Goal: Transaction & Acquisition: Subscribe to service/newsletter

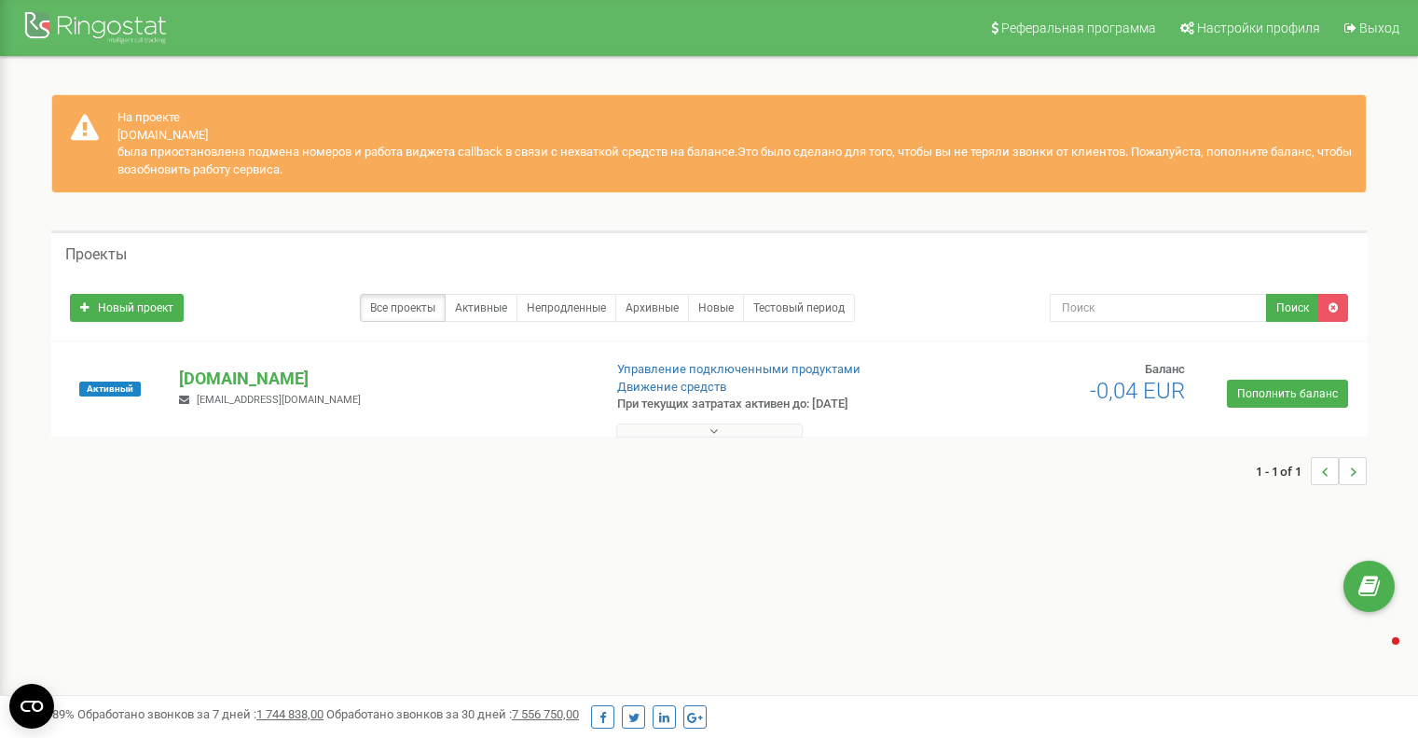
click at [1303, 393] on link "Пополнить баланс" at bounding box center [1287, 394] width 121 height 28
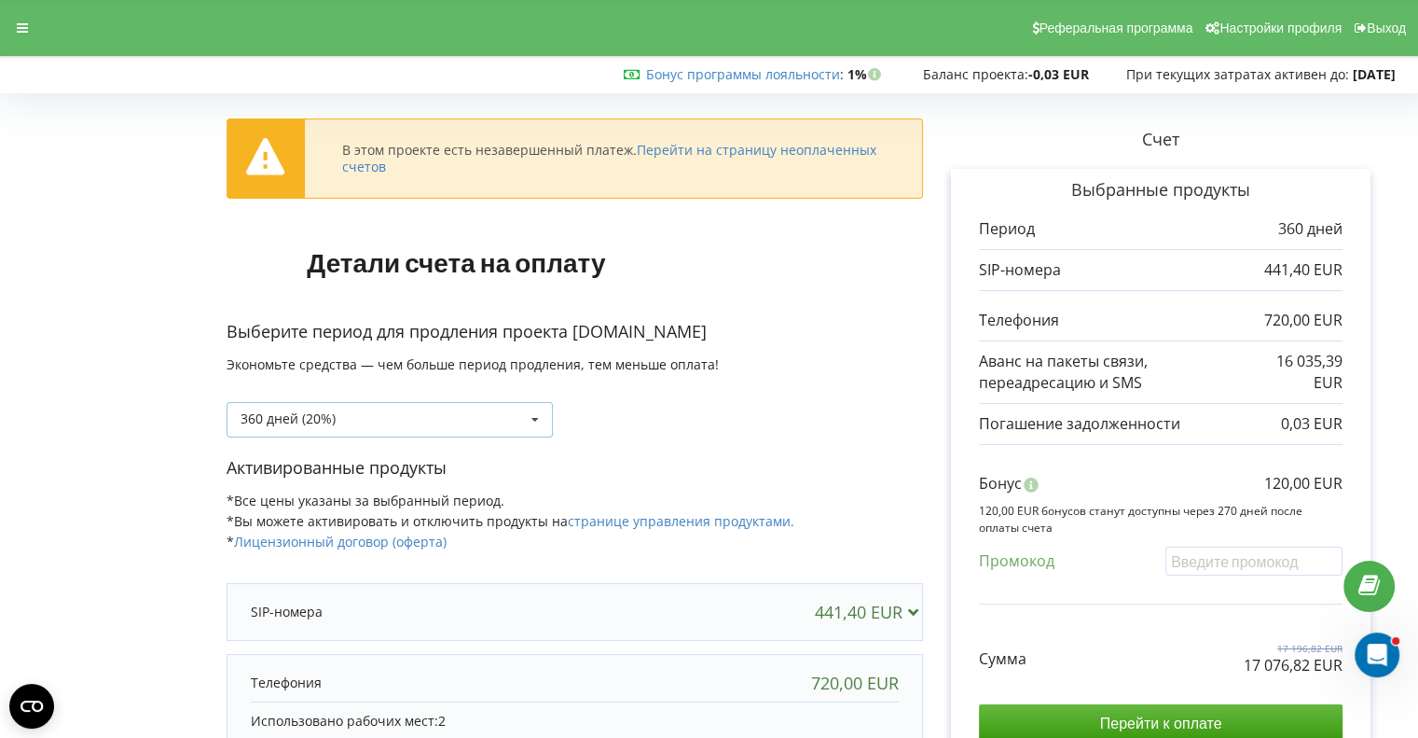
click at [516, 415] on div "360 дней (20%) Пополнить баланс без периода 30 дней" at bounding box center [390, 419] width 326 height 35
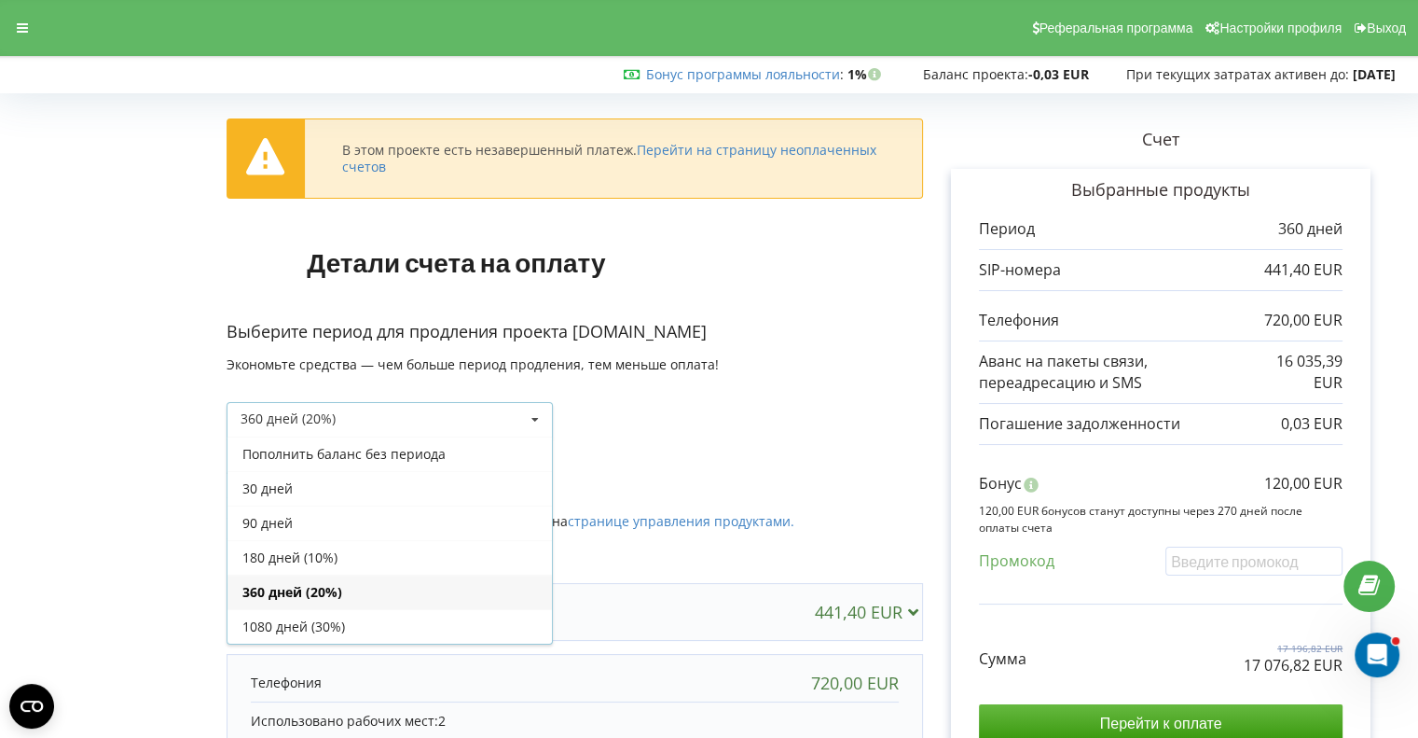
click at [401, 459] on div "Пополнить баланс без периода" at bounding box center [390, 453] width 325 height 35
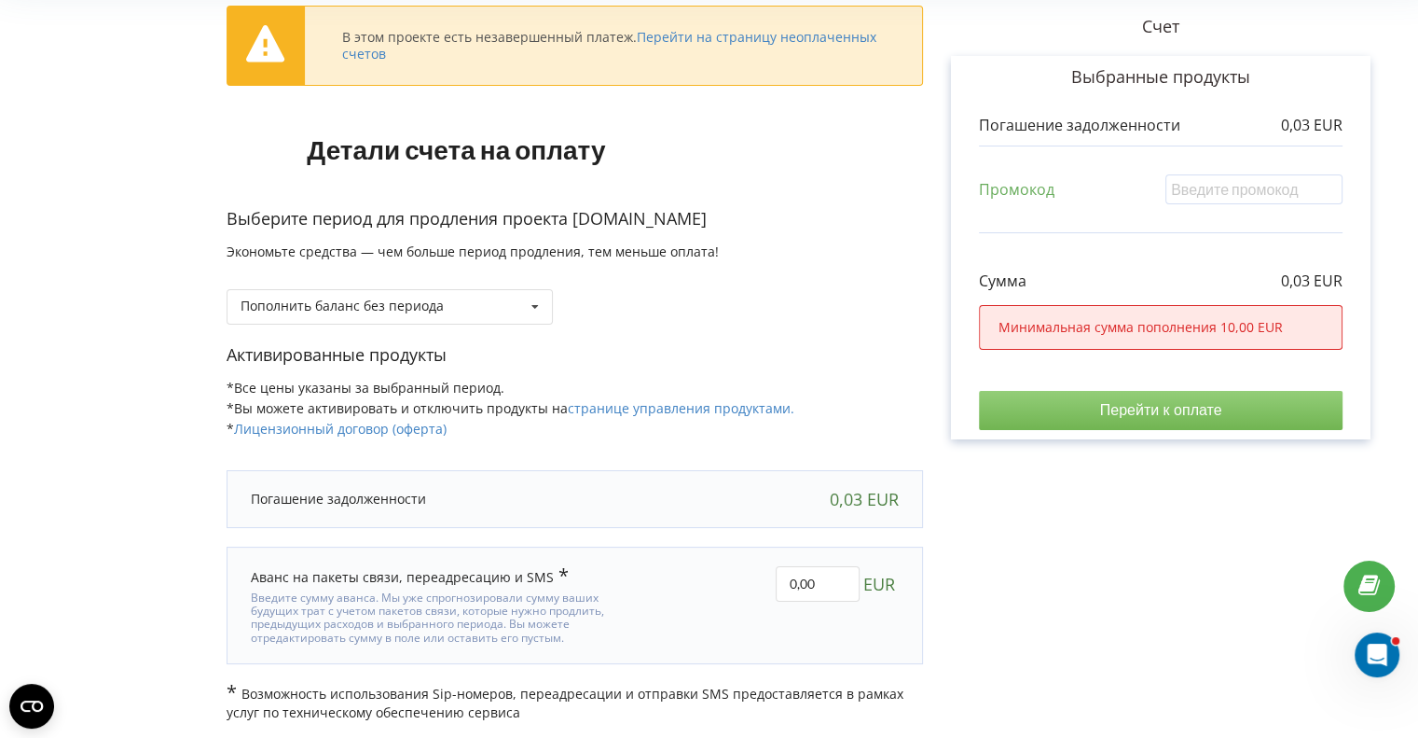
scroll to position [114, 0]
click at [1201, 189] on input "text" at bounding box center [1254, 187] width 177 height 29
click at [800, 571] on input "0,00" at bounding box center [818, 582] width 84 height 35
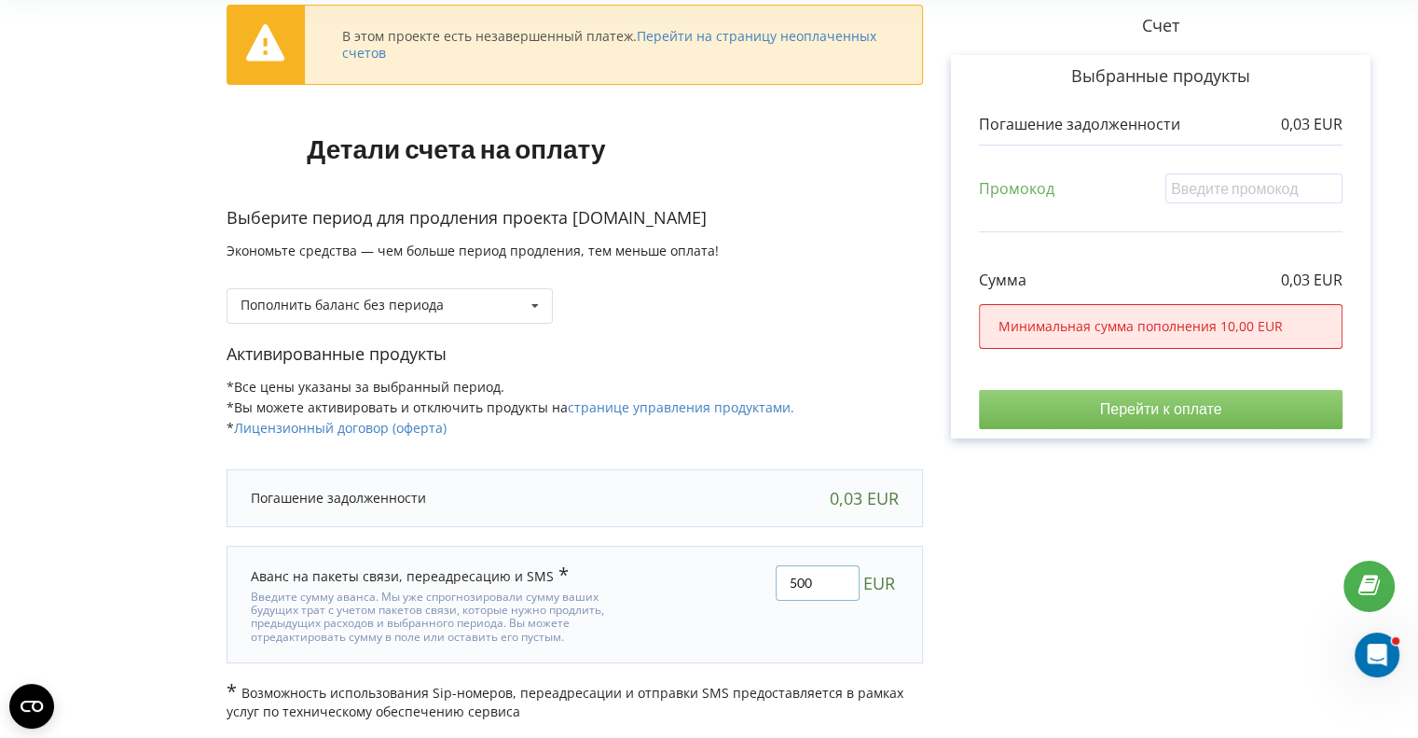
type input "500"
click at [1106, 449] on div "В этом проекте есть незавершенный платеж. Перейти на страницу неоплаченных счет…" at bounding box center [709, 353] width 1379 height 735
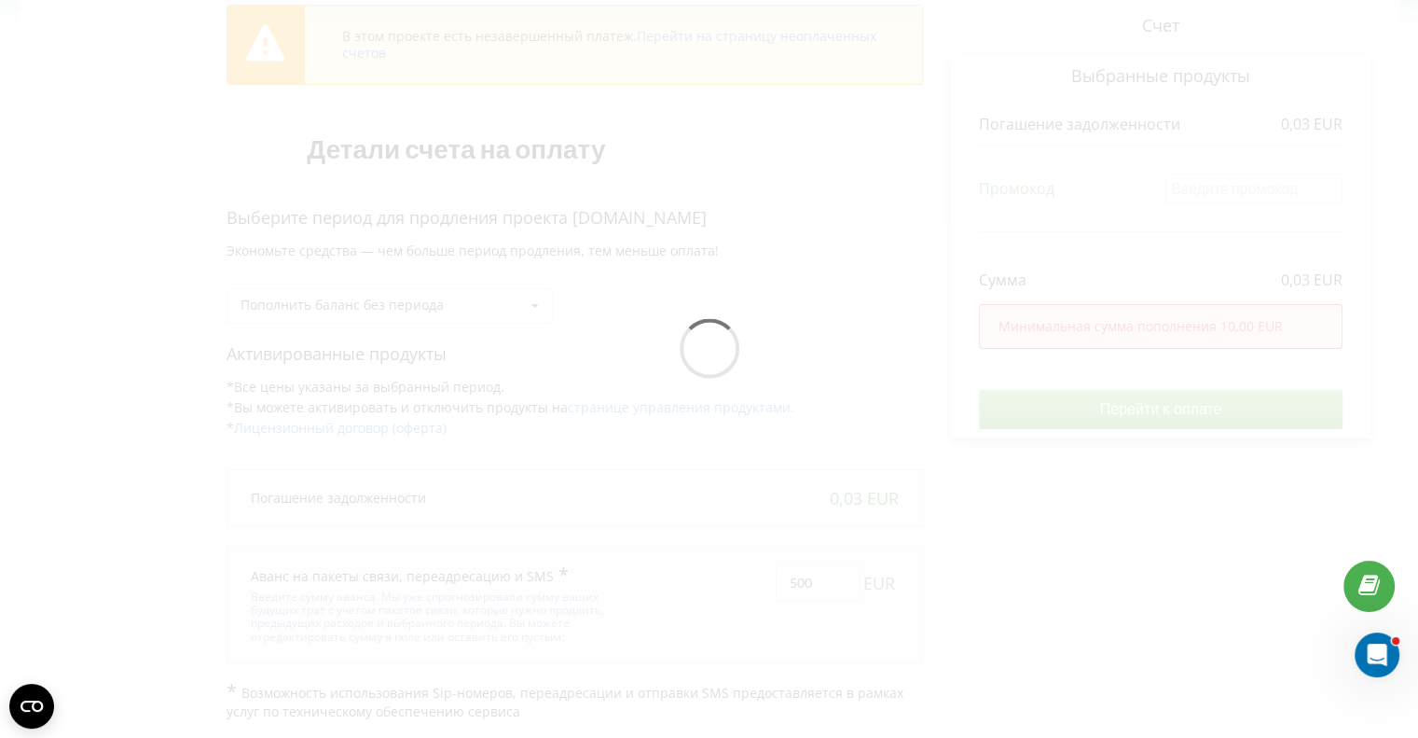
click at [1106, 449] on div at bounding box center [709, 353] width 1379 height 735
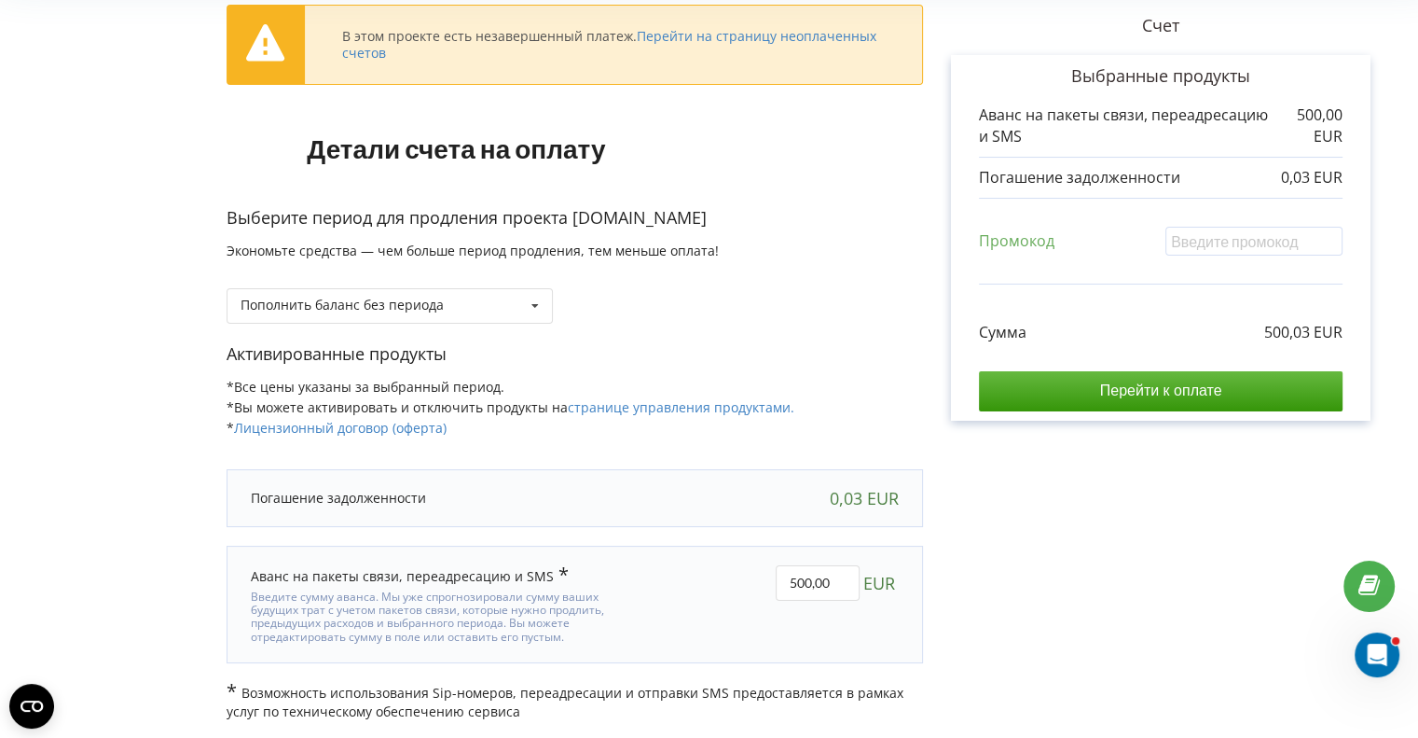
click at [1123, 396] on input "Перейти к оплате" at bounding box center [1161, 390] width 364 height 39
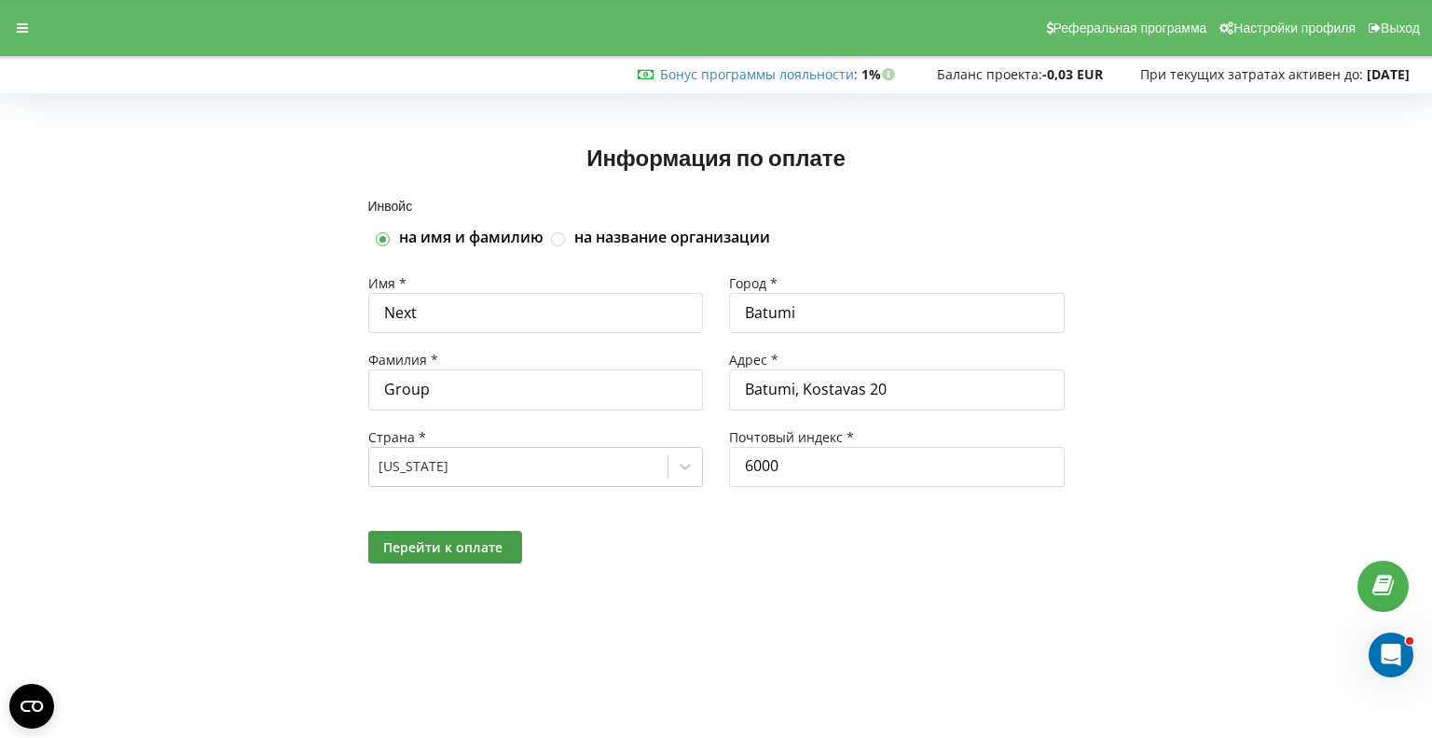
click at [632, 231] on label "на название организации" at bounding box center [672, 238] width 196 height 21
click at [567, 231] on input "на название организации" at bounding box center [559, 239] width 16 height 16
checkbox input "true"
checkbox input "false"
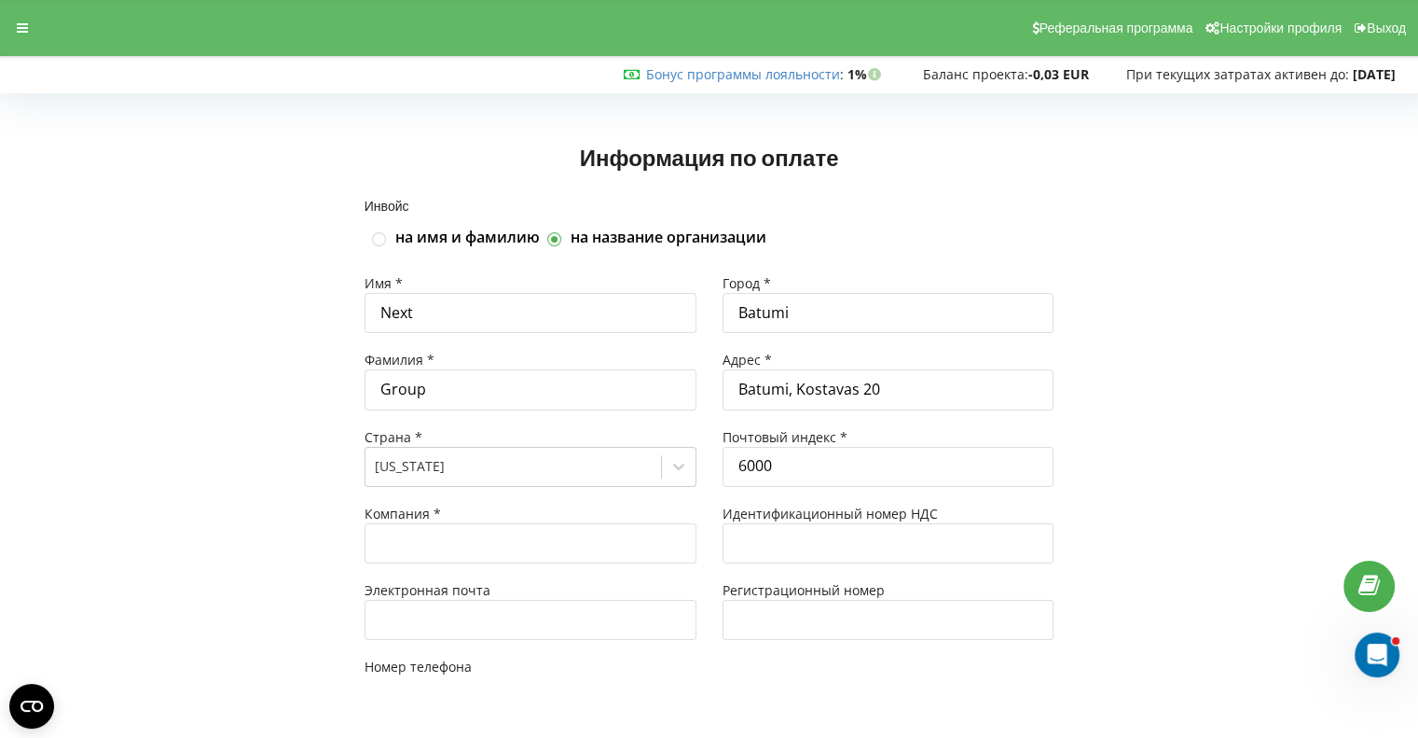
type input "+995"
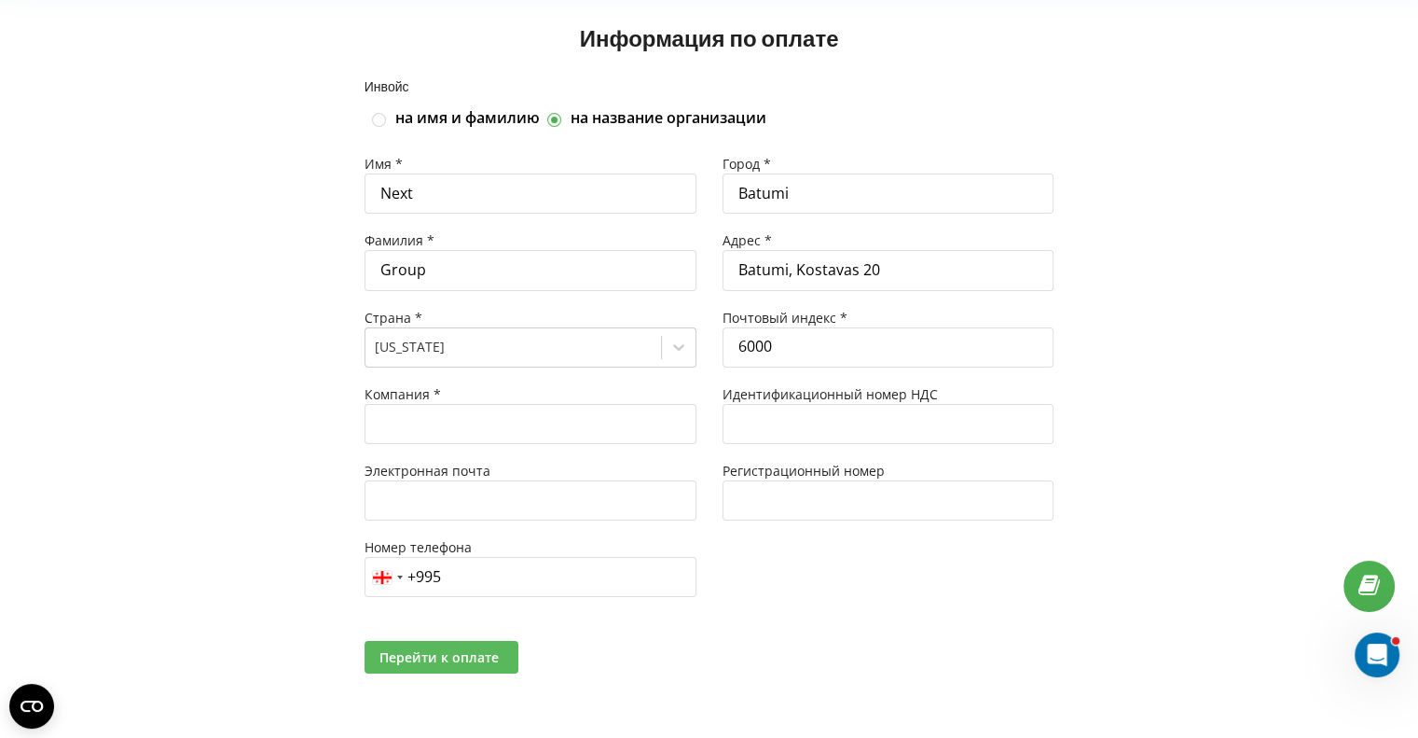
click at [458, 658] on span "Перейти к оплате" at bounding box center [439, 657] width 119 height 18
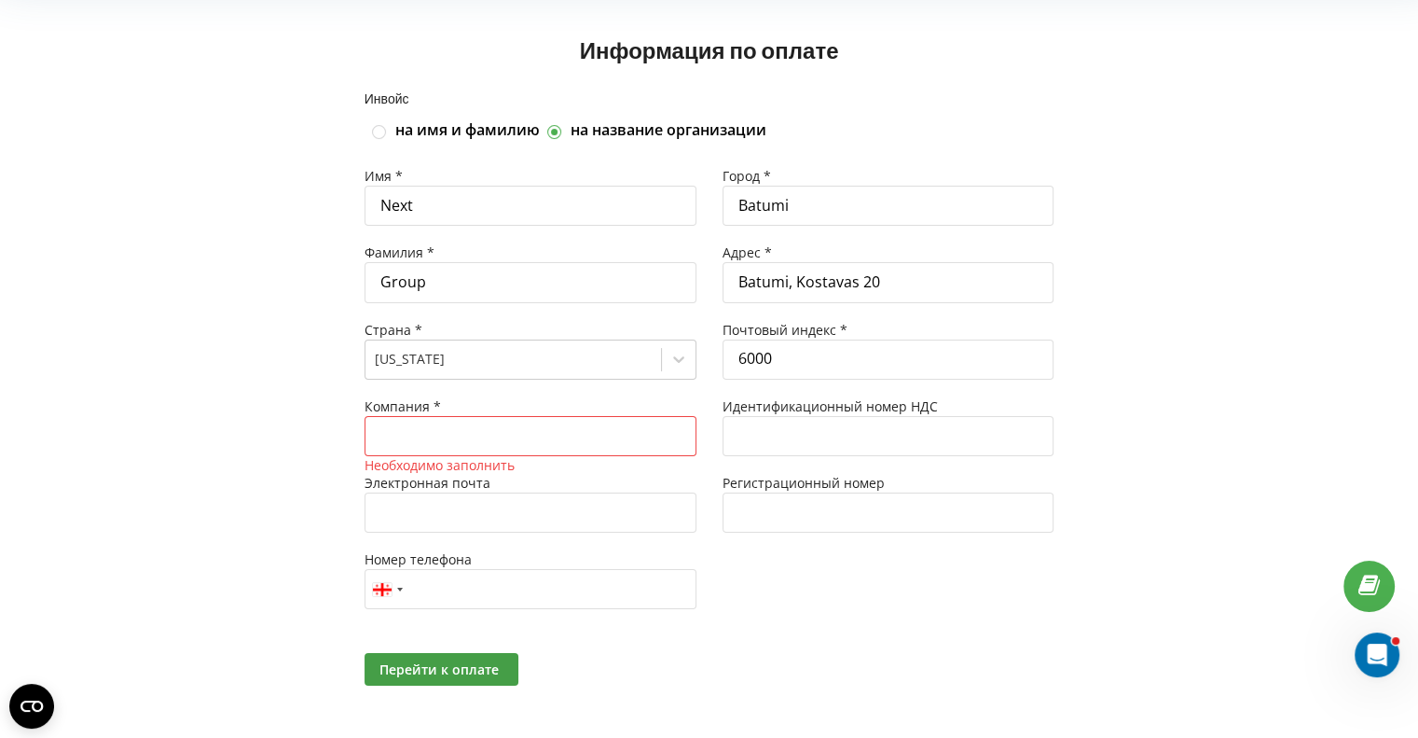
click at [502, 124] on label "на имя и фамилию" at bounding box center [467, 130] width 145 height 21
click at [388, 124] on input "на имя и фамилию" at bounding box center [380, 132] width 16 height 16
checkbox input "true"
checkbox input "false"
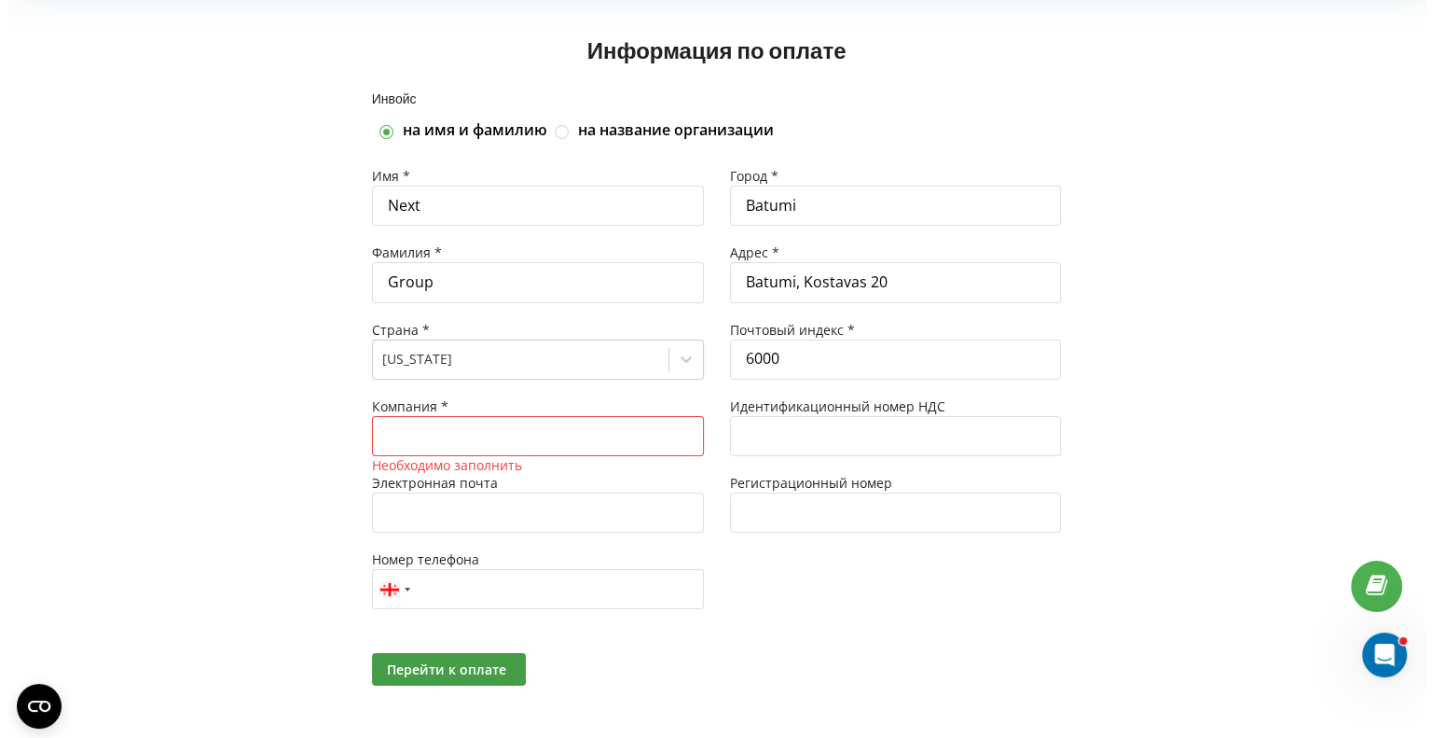
scroll to position [0, 0]
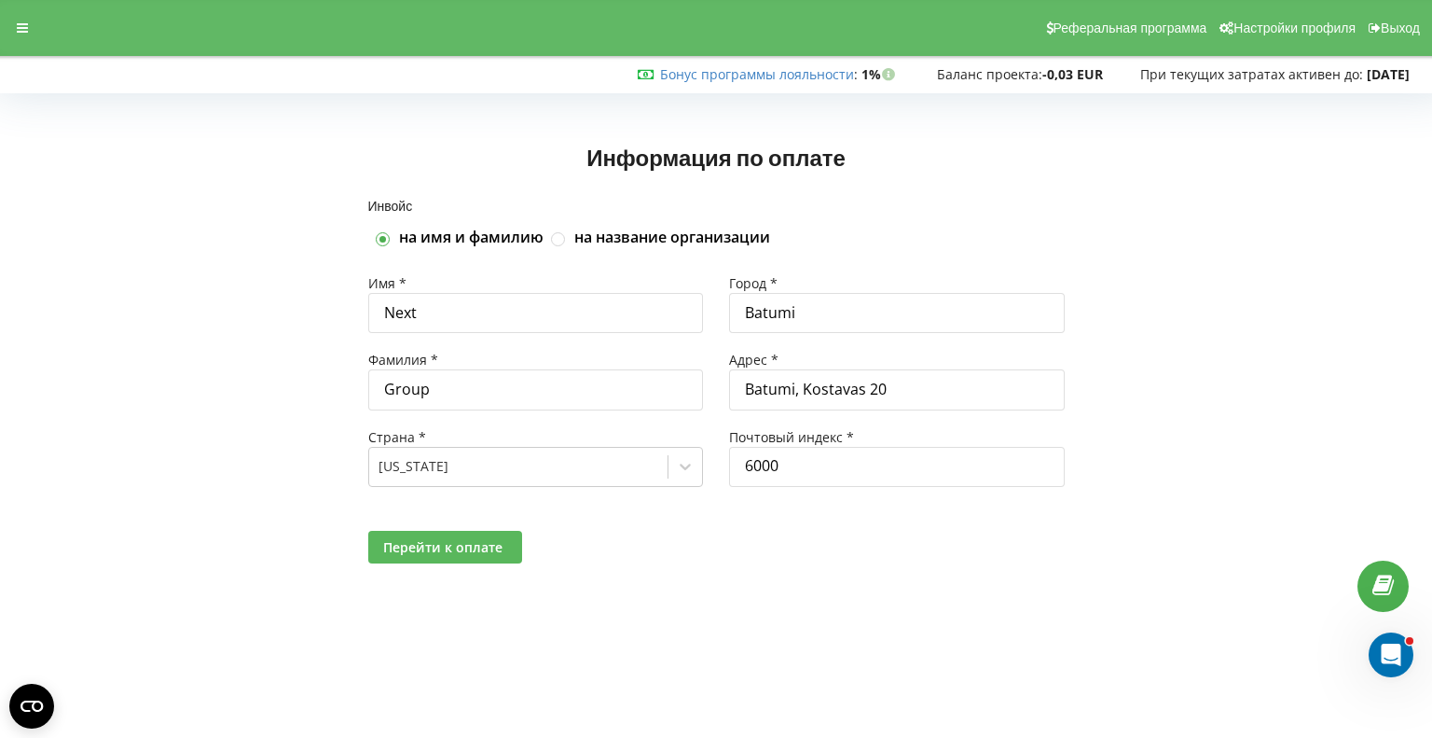
click at [477, 546] on span "Перейти к оплате" at bounding box center [442, 547] width 119 height 18
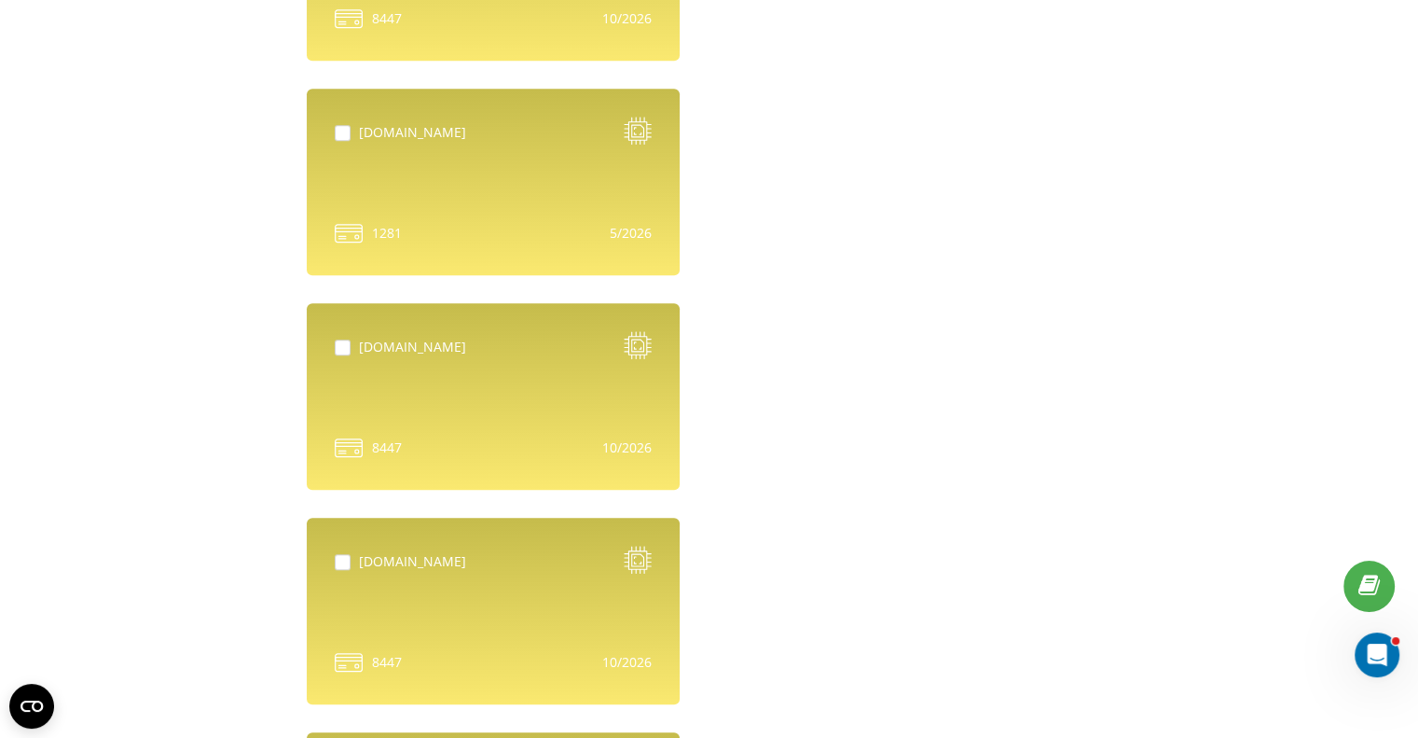
scroll to position [2054, 0]
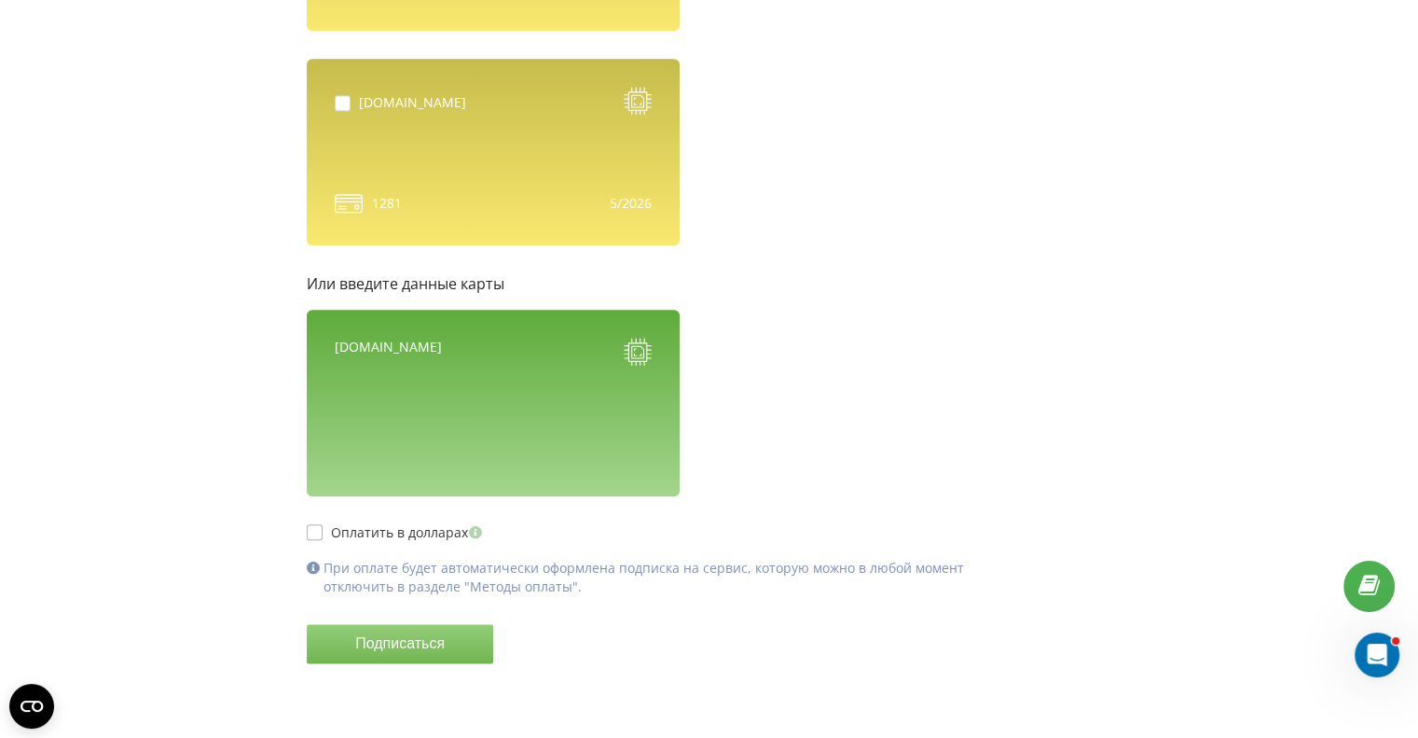
click at [395, 533] on label "Оплатить в долларах" at bounding box center [397, 532] width 180 height 16
checkbox input "true"
click at [569, 123] on div "nextrealty.ae 1281" at bounding box center [493, 152] width 373 height 187
drag, startPoint x: 569, startPoint y: 123, endPoint x: 513, endPoint y: 144, distance: 59.6
click at [513, 144] on div "nextrealty.ae 1281" at bounding box center [493, 152] width 373 height 187
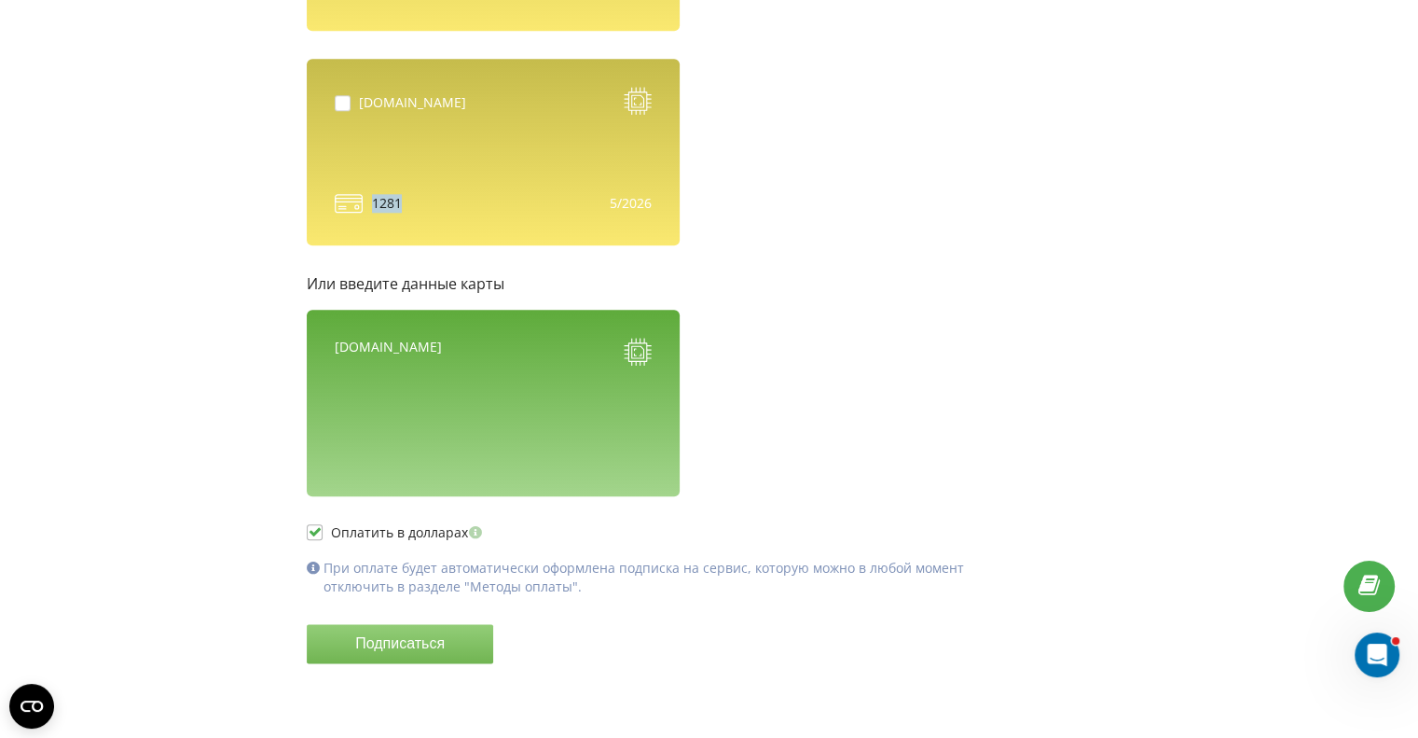
click at [347, 202] on icon at bounding box center [349, 203] width 28 height 28
drag, startPoint x: 347, startPoint y: 202, endPoint x: 453, endPoint y: 201, distance: 106.3
click at [401, 202] on div "1281" at bounding box center [368, 203] width 67 height 28
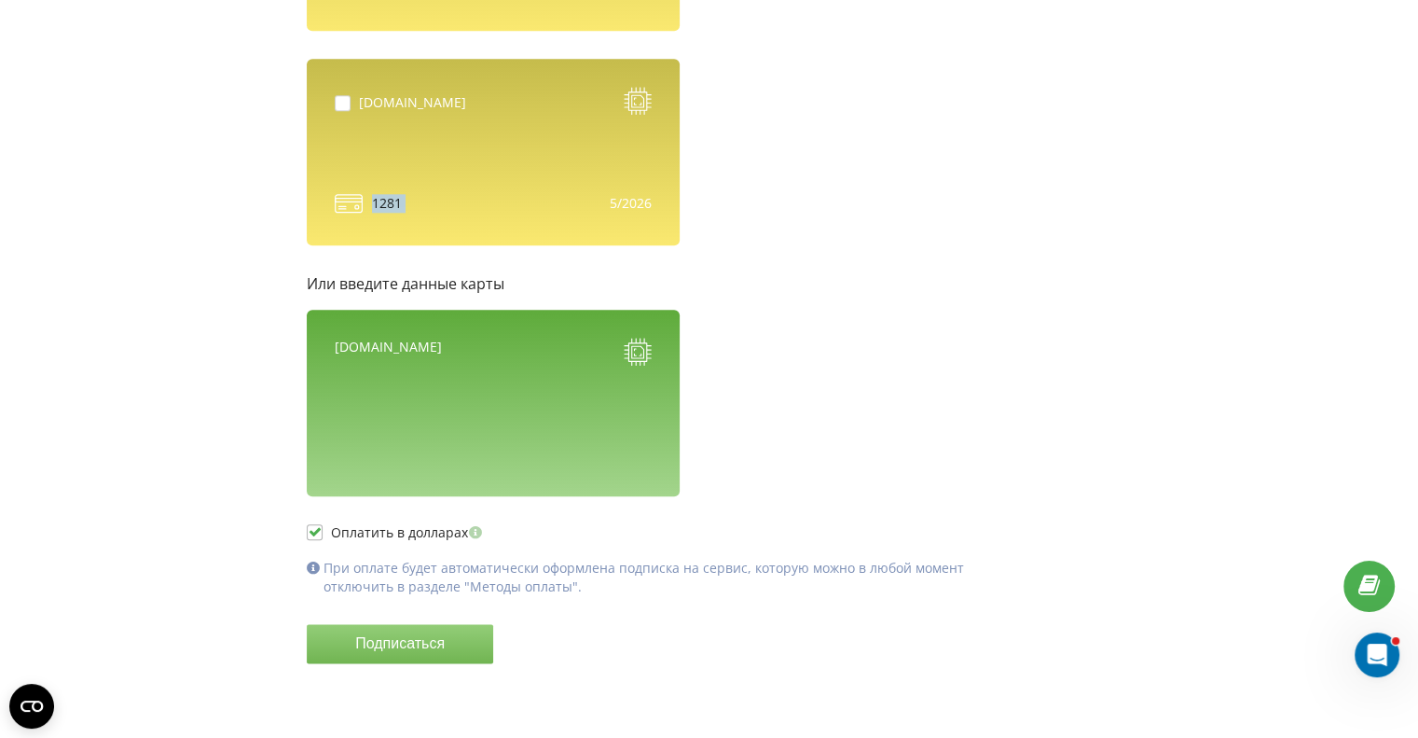
click at [494, 203] on div at bounding box center [493, 203] width 317 height 28
click at [634, 82] on div "nextrealty.ae 1281" at bounding box center [493, 152] width 373 height 187
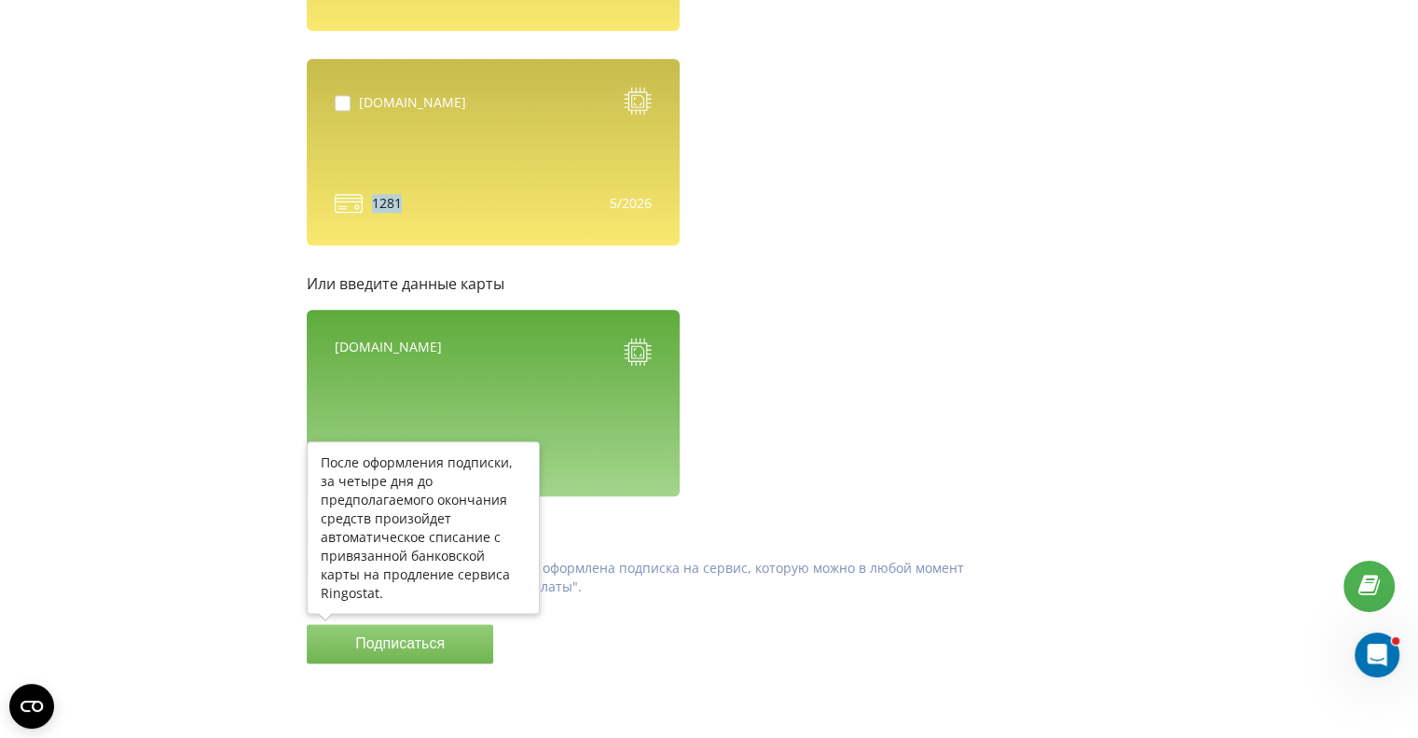
click at [418, 641] on button "Подписаться" at bounding box center [400, 643] width 187 height 39
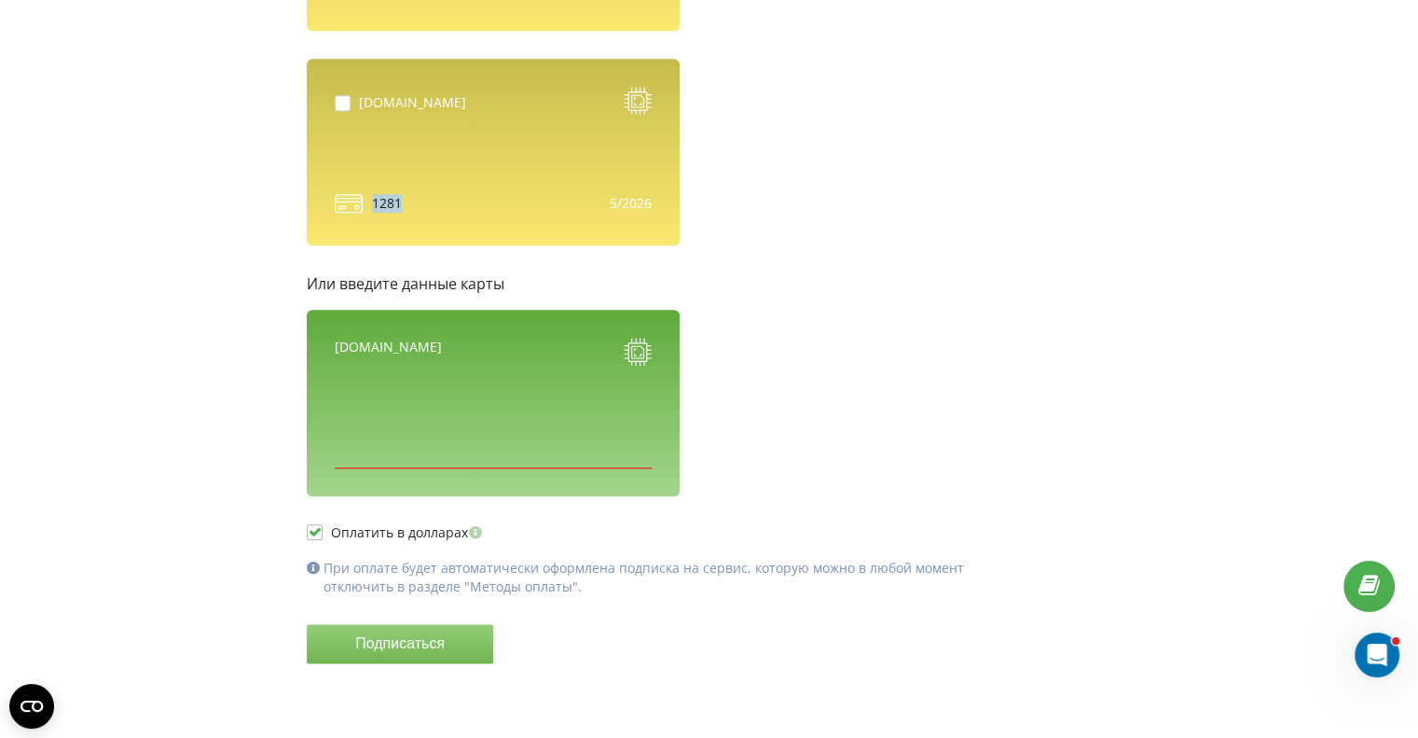
click at [445, 647] on button "Подписаться" at bounding box center [400, 643] width 187 height 39
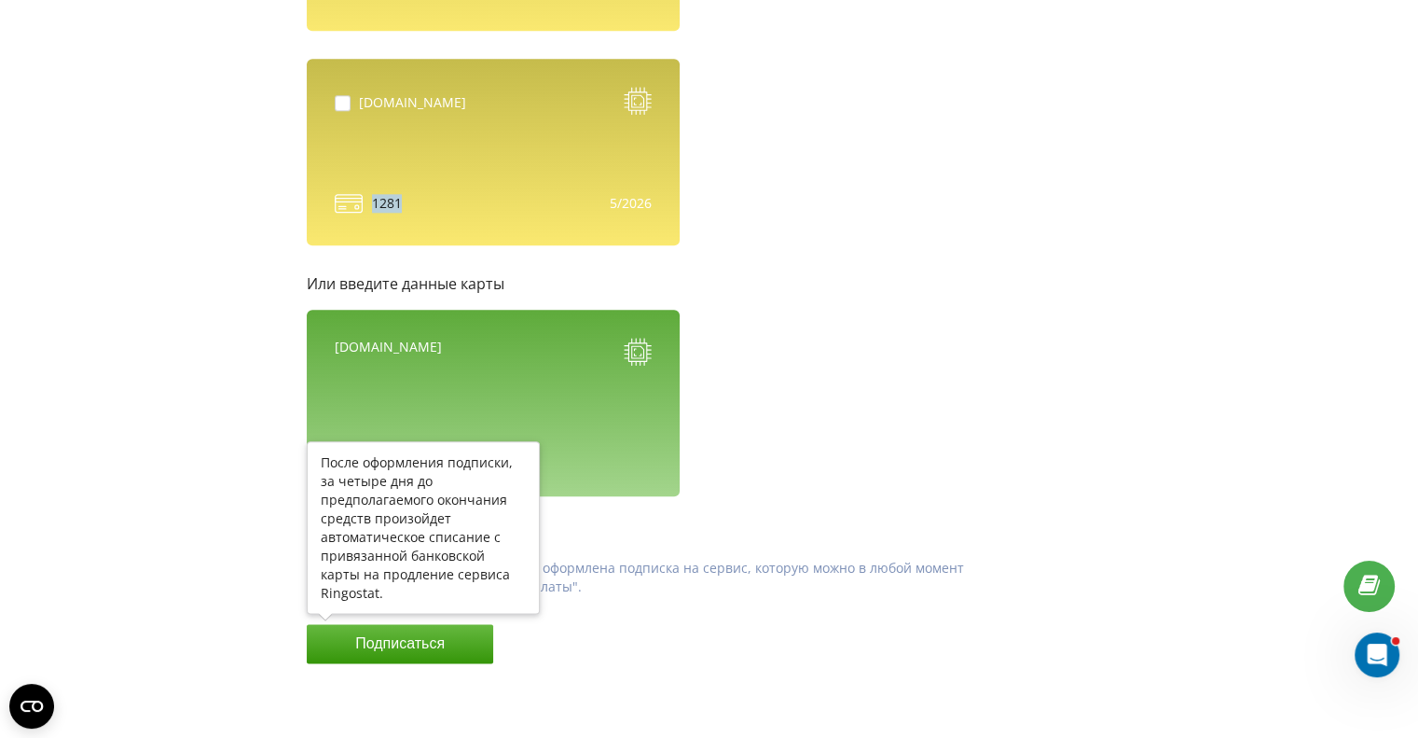
click at [439, 657] on button "Подписаться" at bounding box center [400, 643] width 187 height 39
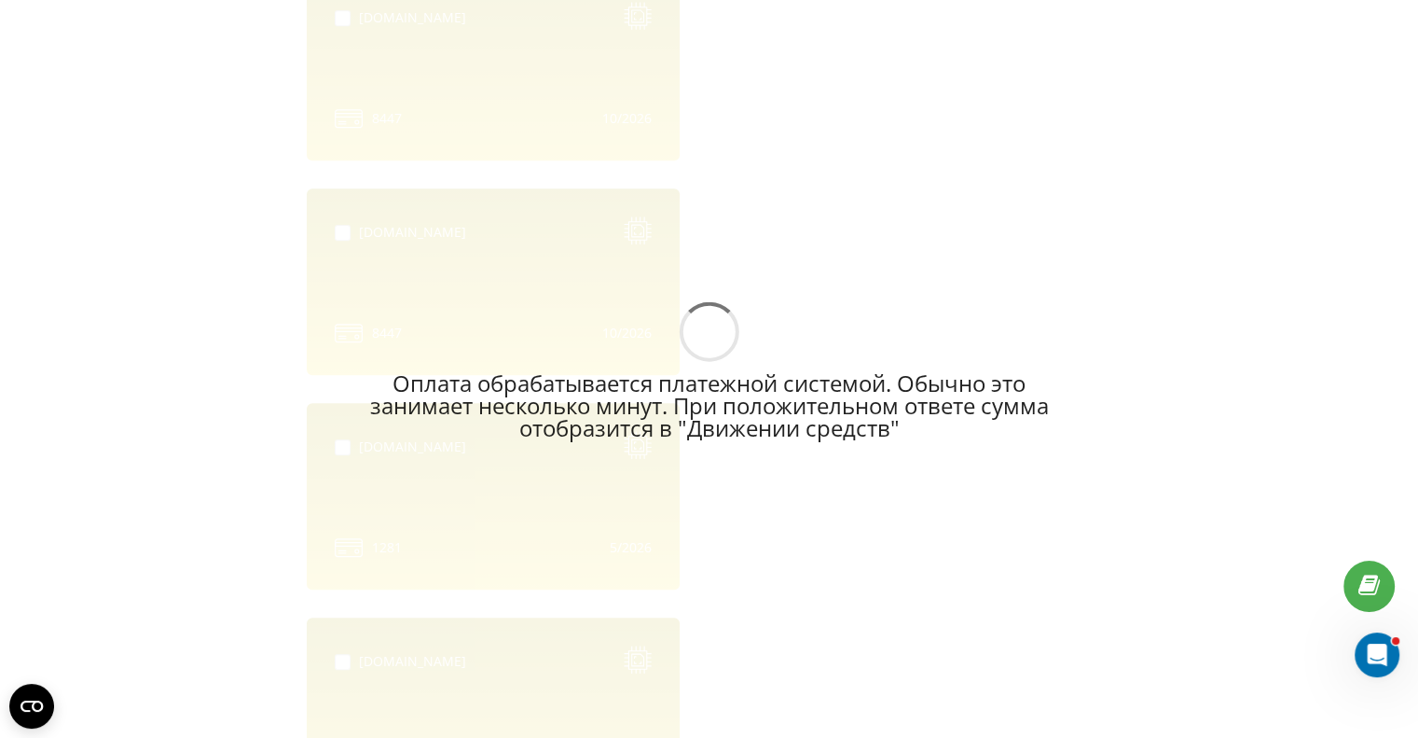
scroll to position [1062, 0]
